Goal: Task Accomplishment & Management: Use online tool/utility

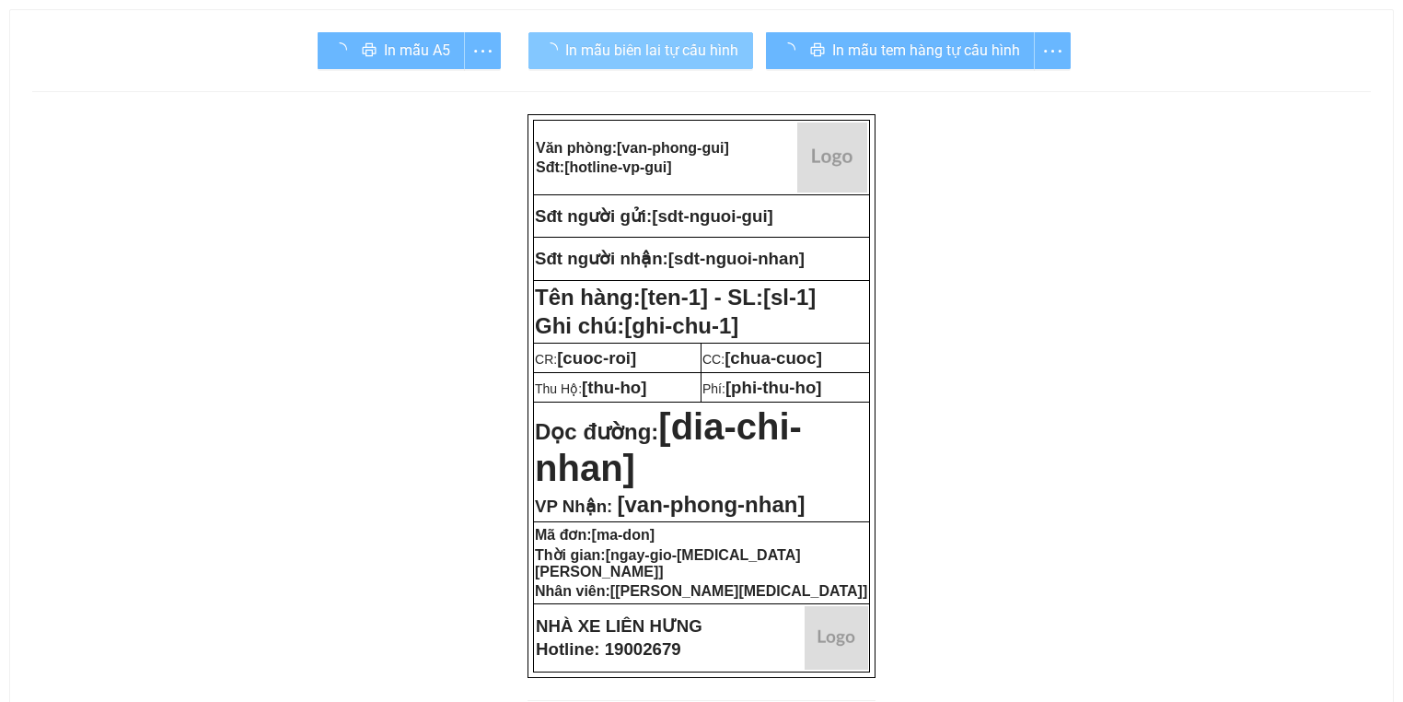
click at [670, 48] on span "In mẫu biên lai tự cấu hình" at bounding box center [651, 50] width 173 height 23
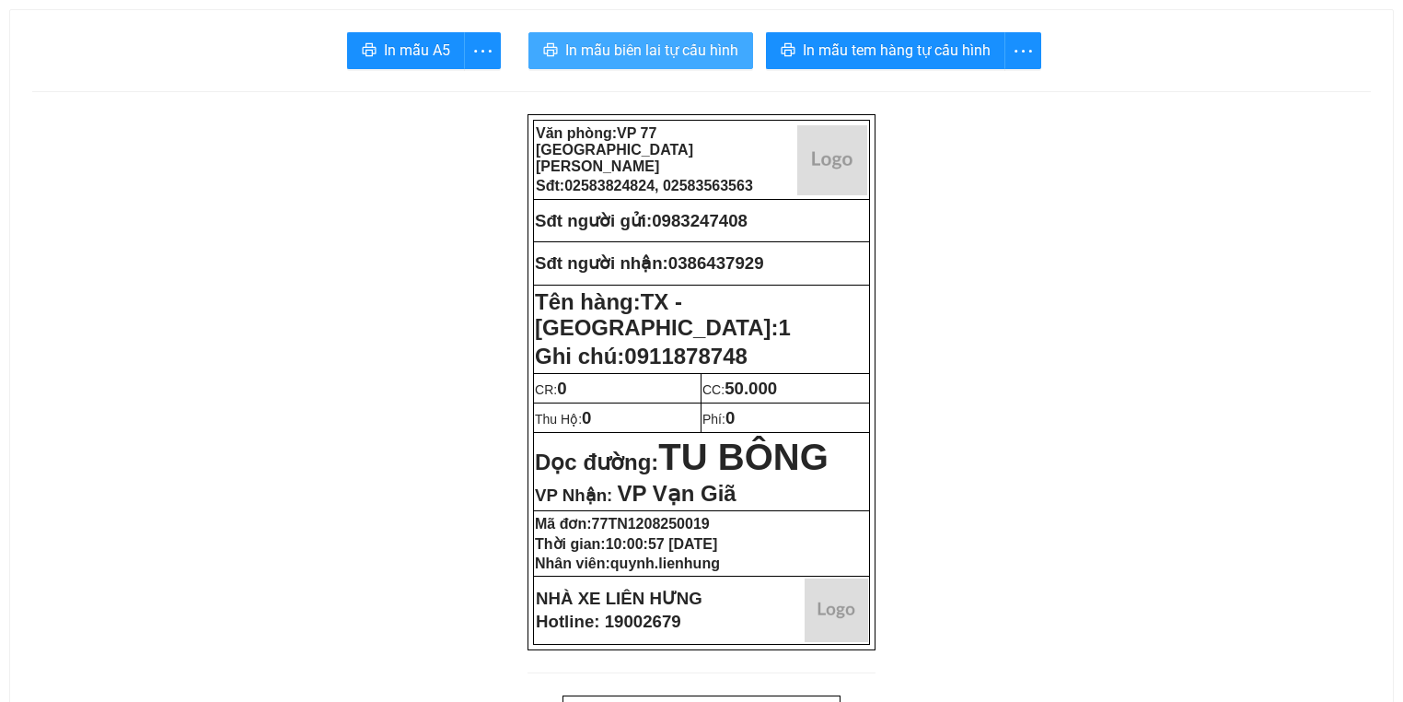
click at [667, 54] on span "In mẫu biên lai tự cấu hình" at bounding box center [651, 50] width 173 height 23
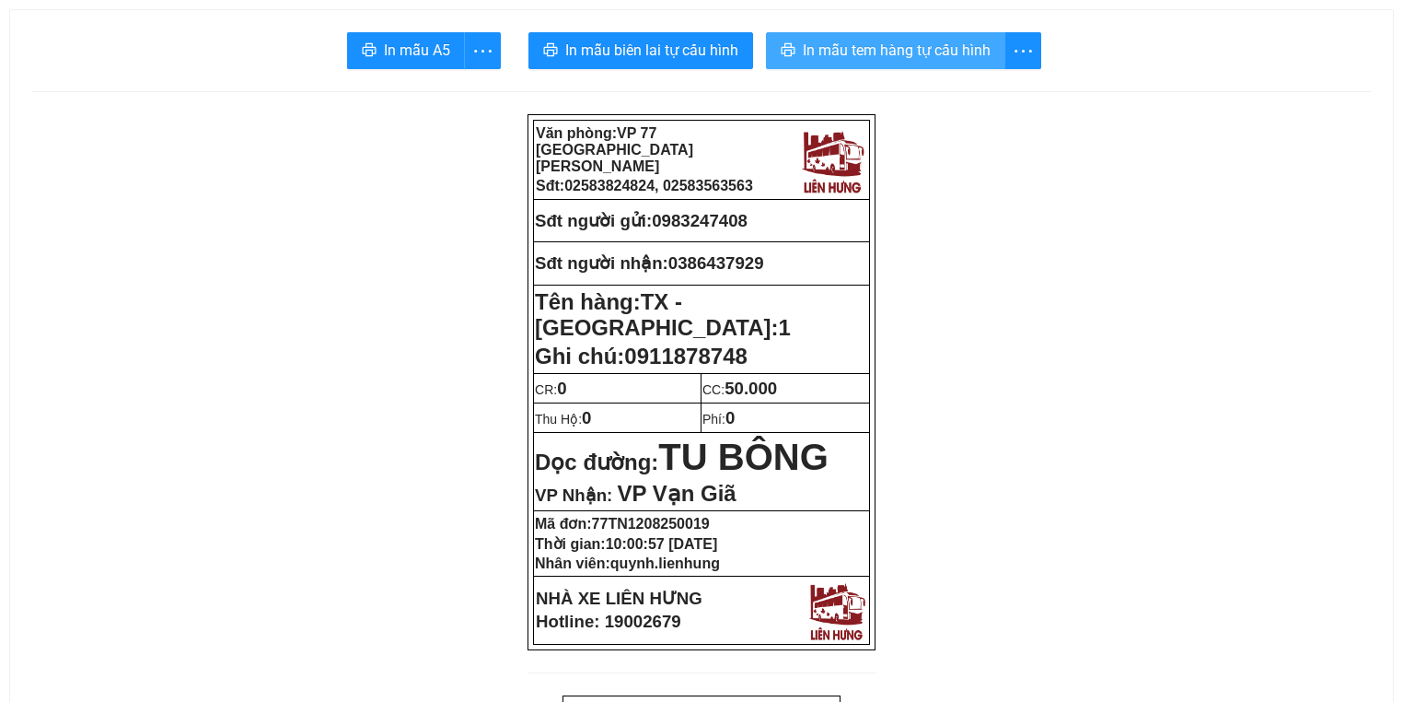
click at [946, 43] on span "In mẫu tem hàng tự cấu hình" at bounding box center [897, 50] width 188 height 23
click at [946, 44] on span "In mẫu tem hàng tự cấu hình" at bounding box center [897, 50] width 188 height 23
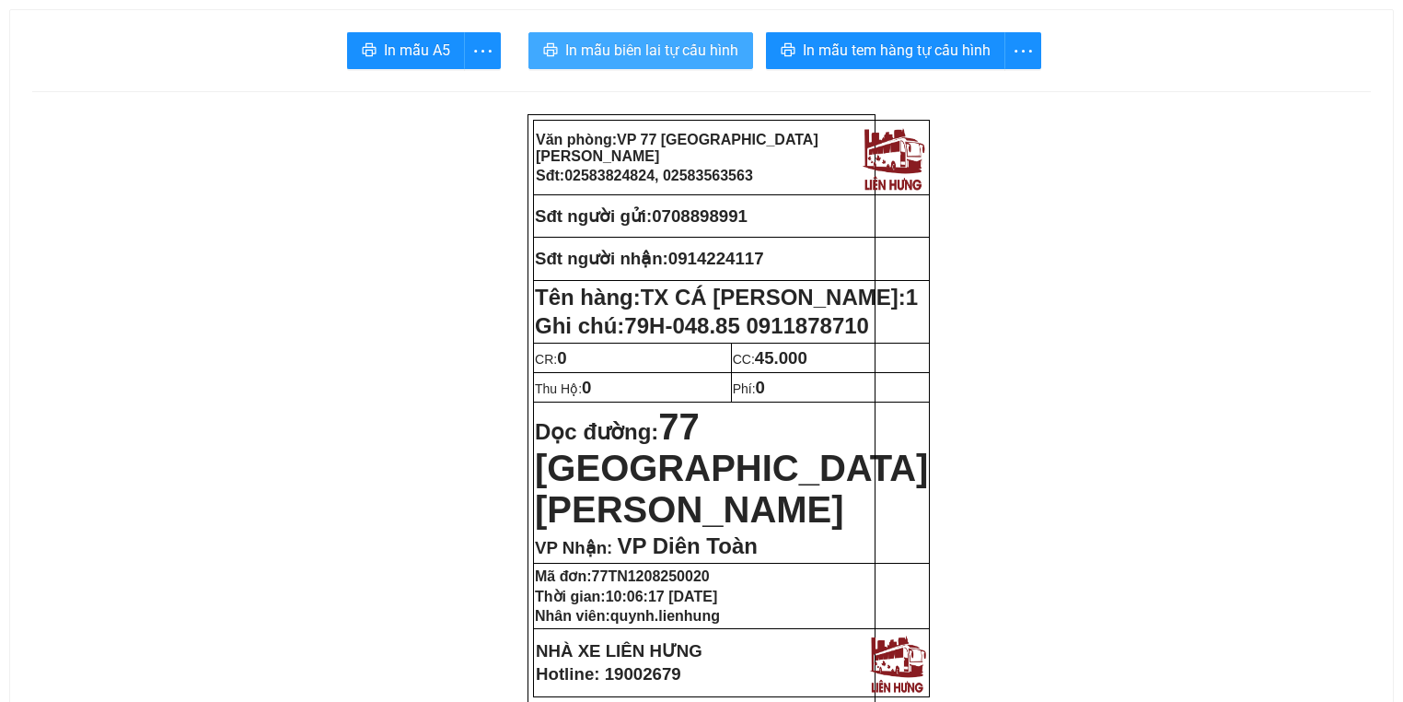
click at [640, 55] on span "In mẫu biên lai tự cấu hình" at bounding box center [651, 50] width 173 height 23
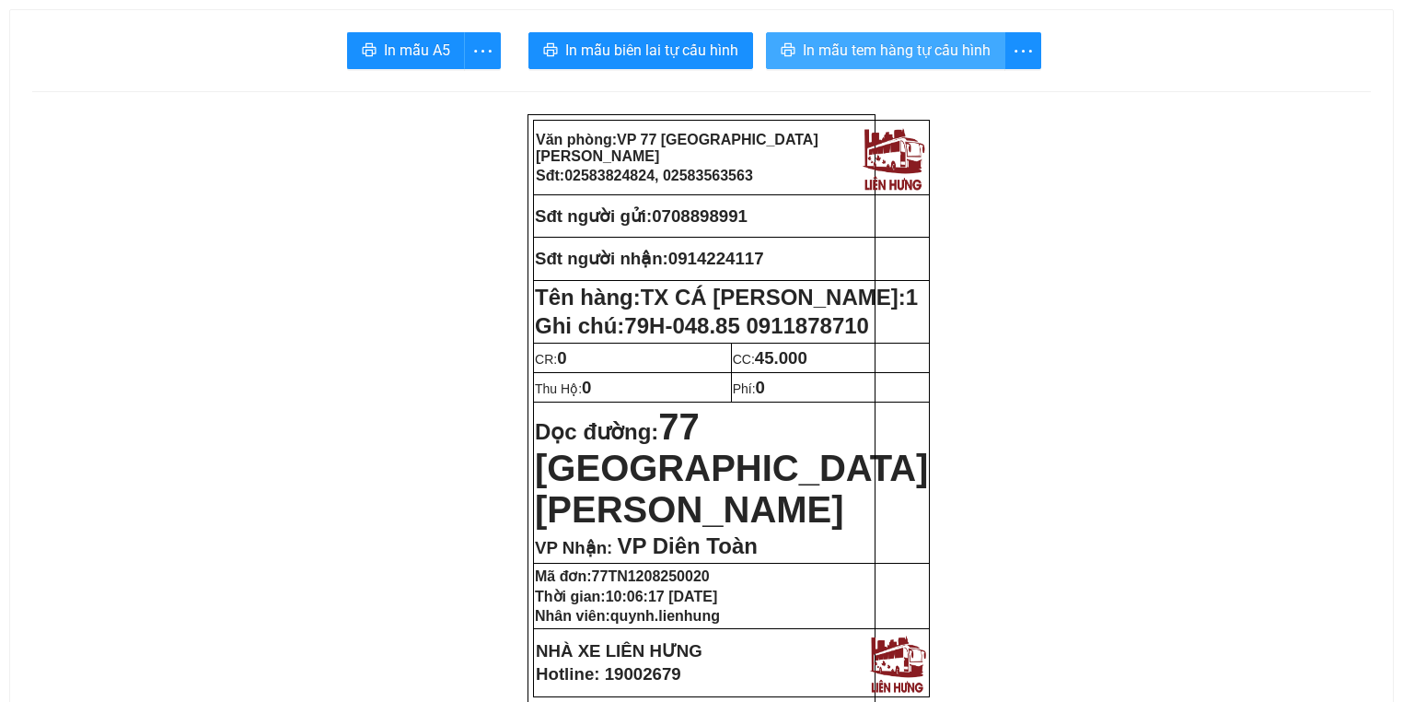
click at [895, 39] on span "In mẫu tem hàng tự cấu hình" at bounding box center [897, 50] width 188 height 23
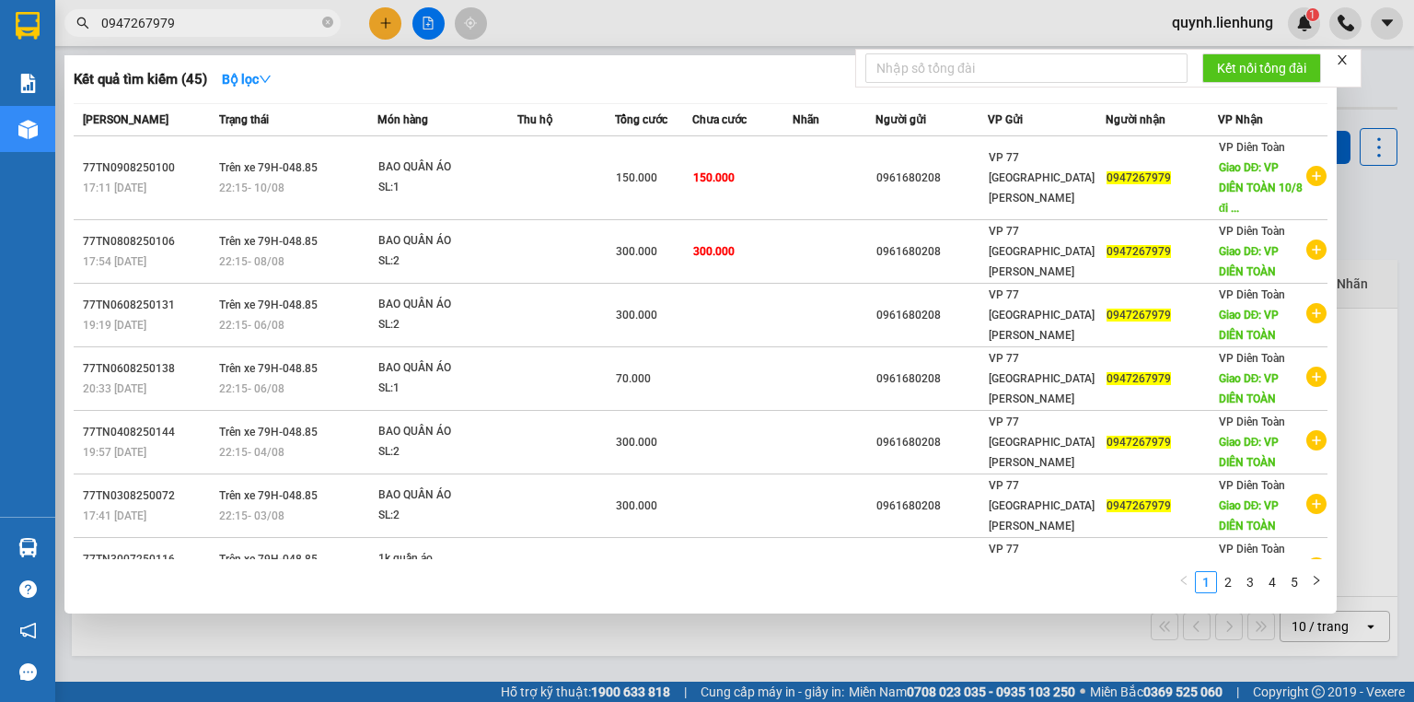
type input "0947267979"
click at [1348, 59] on icon "close" at bounding box center [1342, 59] width 13 height 13
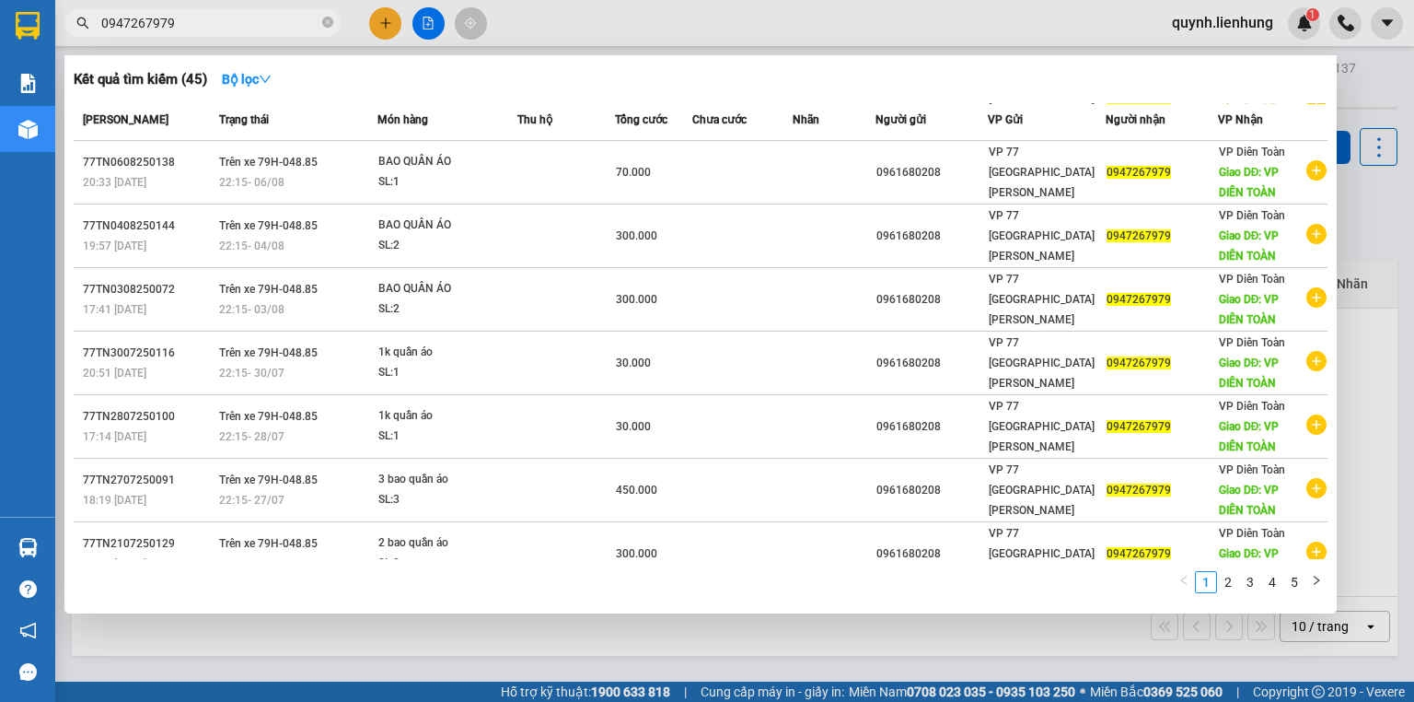
scroll to position [225, 0]
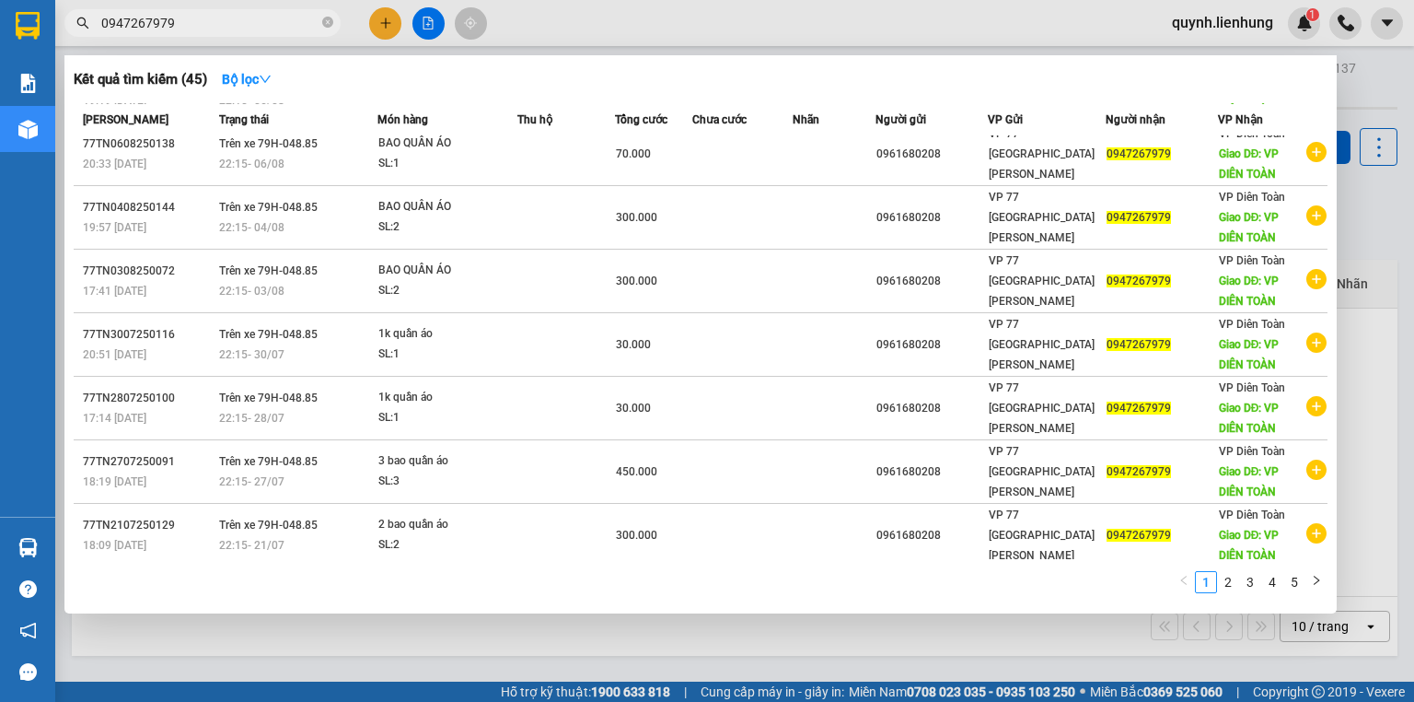
click at [779, 645] on div at bounding box center [707, 351] width 1414 height 702
